Goal: Task Accomplishment & Management: Manage account settings

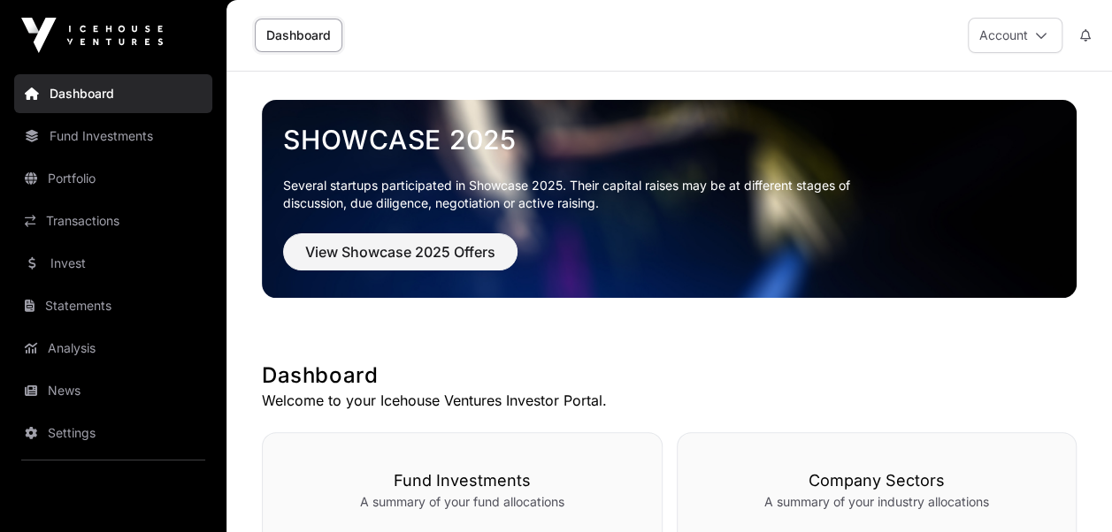
click at [1036, 33] on icon at bounding box center [1041, 35] width 12 height 12
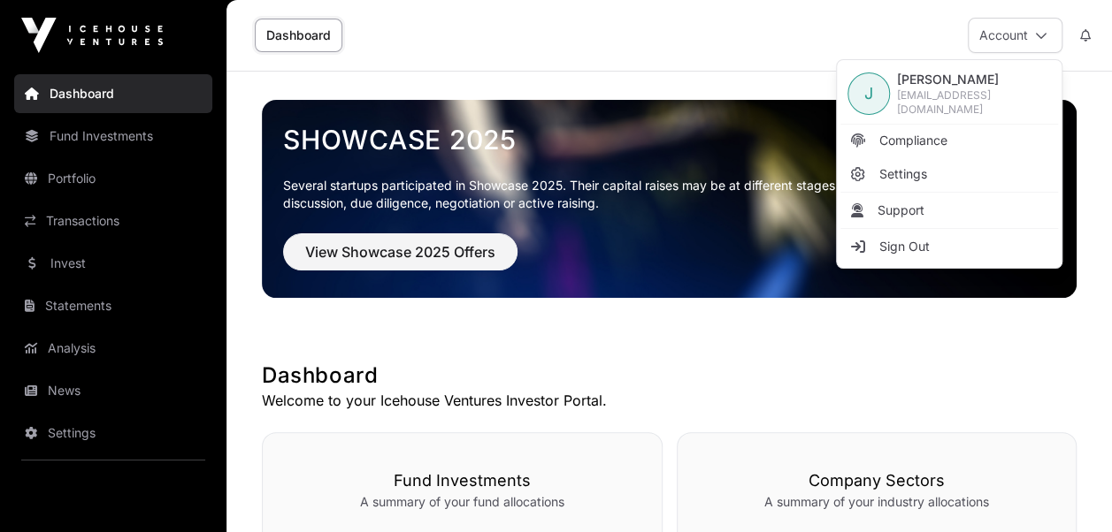
click at [882, 137] on span "Compliance" at bounding box center [913, 141] width 68 height 18
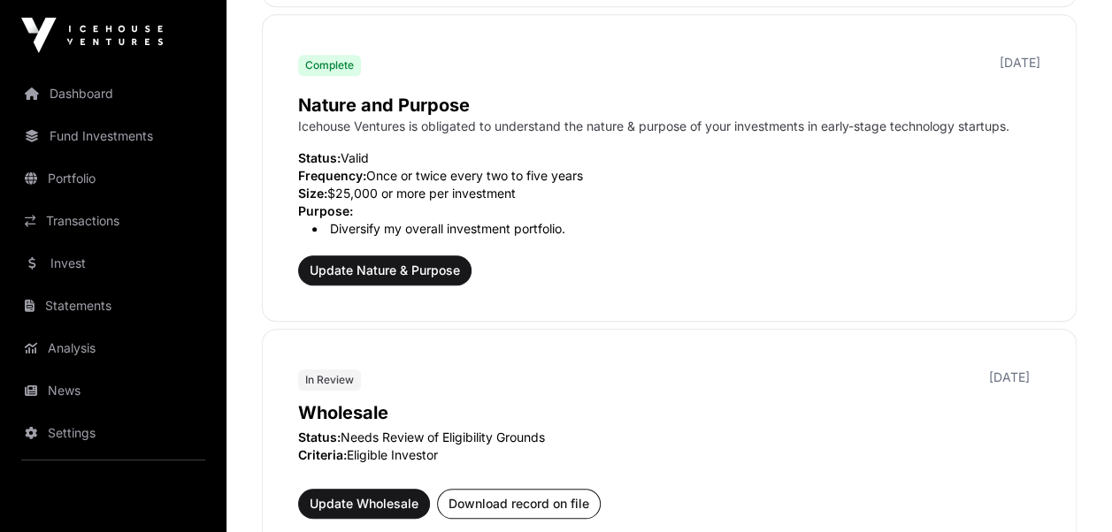
scroll to position [619, 0]
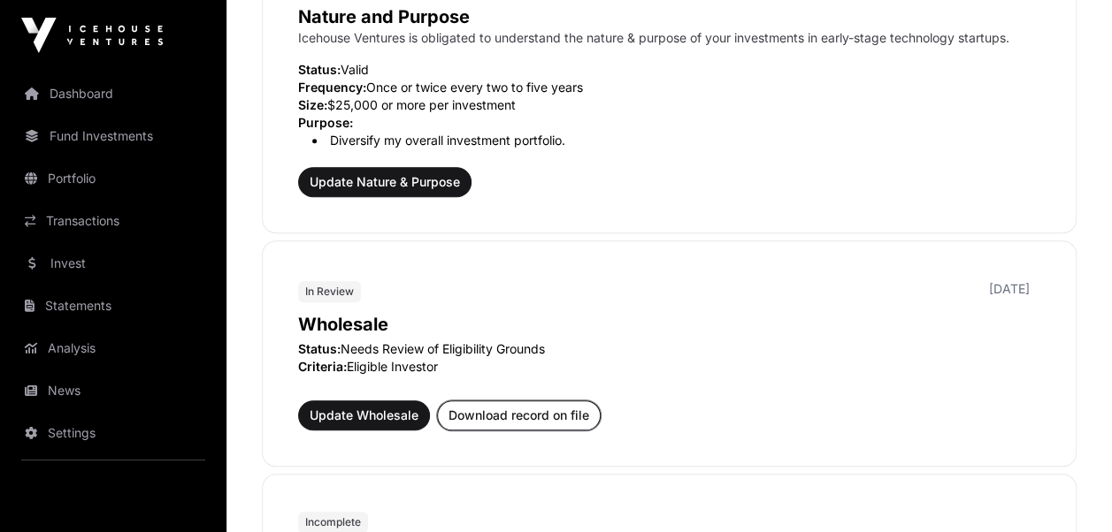
click at [531, 416] on span "Download record on file" at bounding box center [518, 416] width 141 height 18
click at [346, 410] on span "Update Wholesale" at bounding box center [363, 416] width 109 height 18
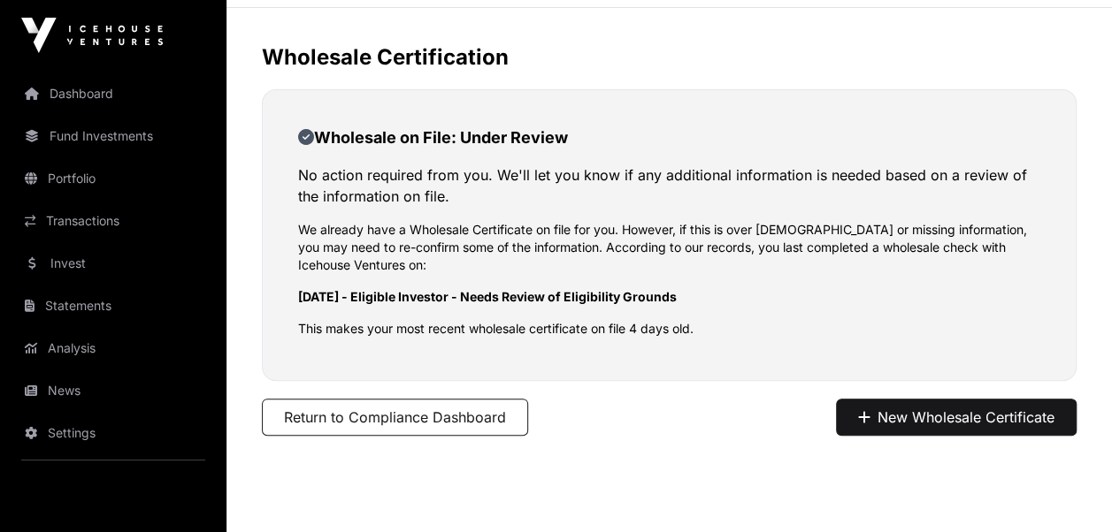
scroll to position [88, 0]
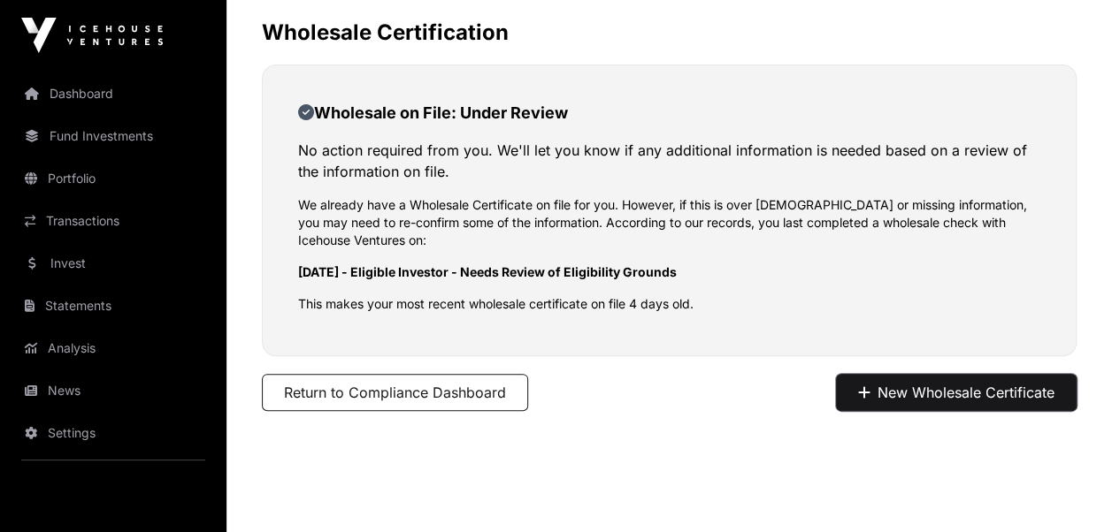
click at [904, 385] on button "New Wholesale Certificate" at bounding box center [956, 392] width 241 height 37
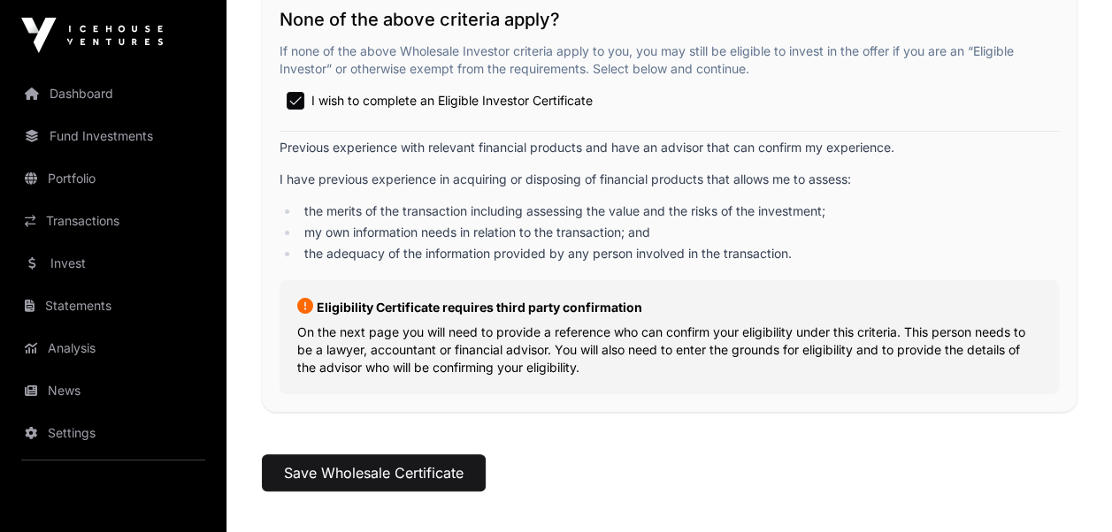
scroll to position [3317, 0]
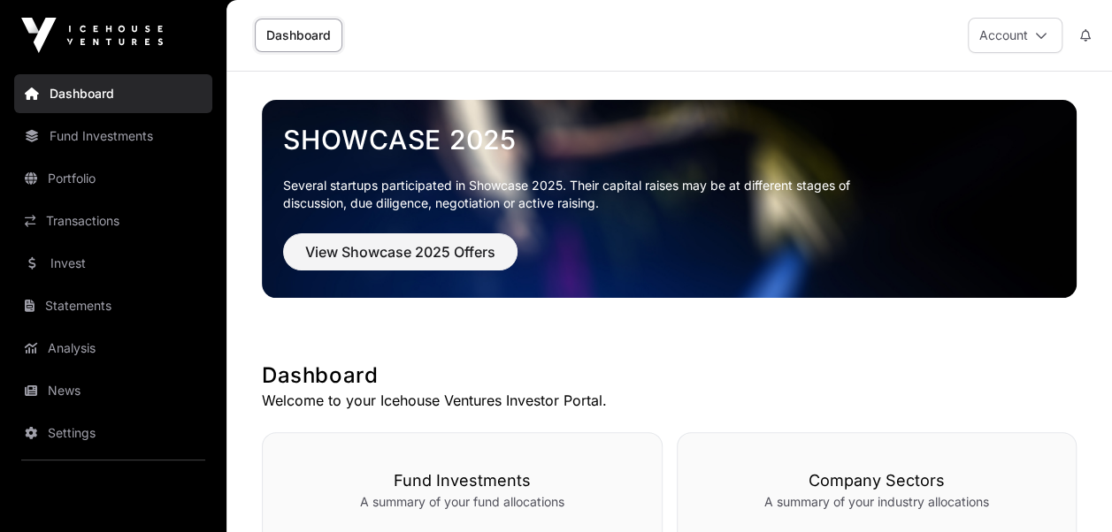
click at [1052, 34] on button "Account" at bounding box center [1014, 35] width 95 height 35
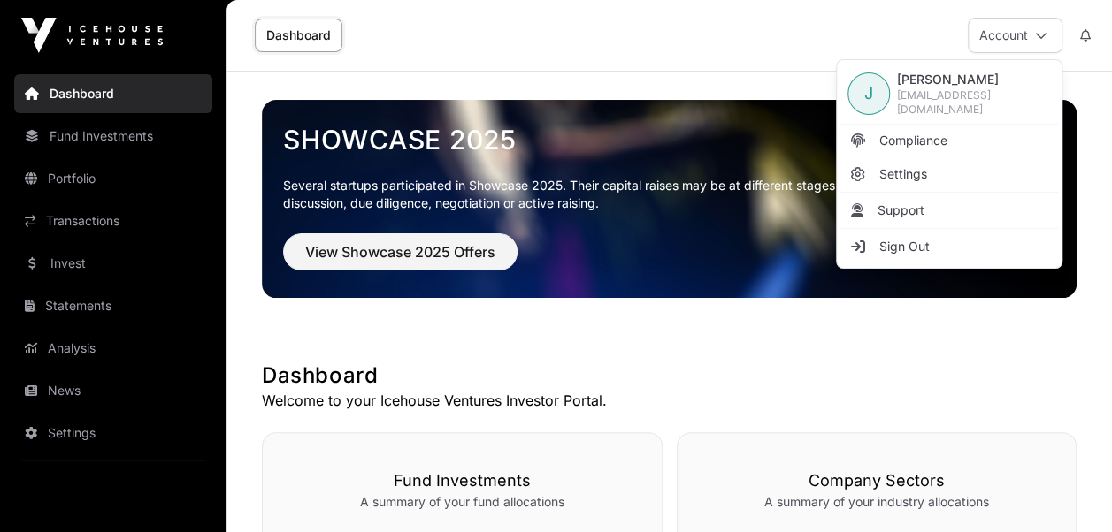
click at [924, 145] on span "Compliance" at bounding box center [913, 141] width 68 height 18
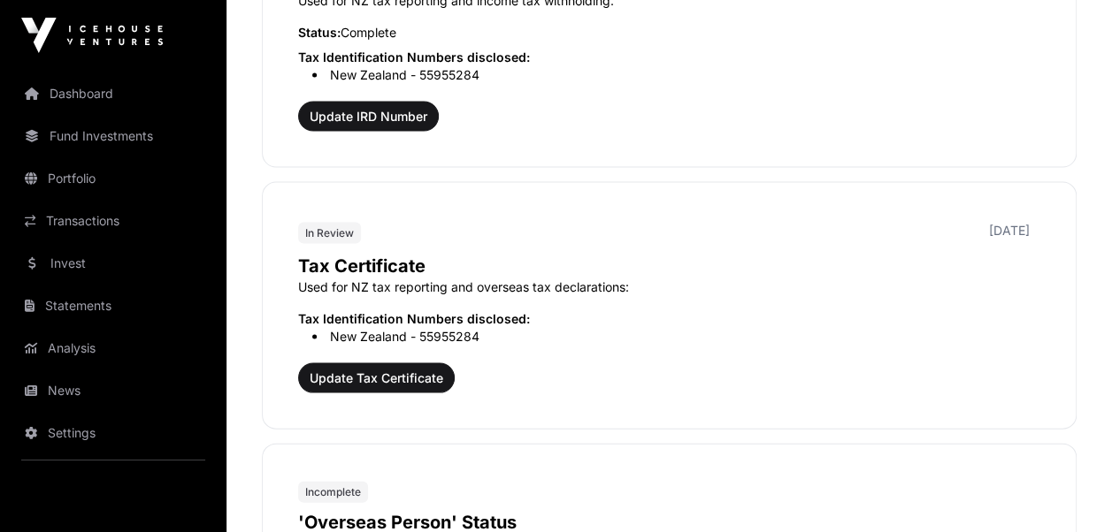
scroll to position [1680, 0]
